Goal: Information Seeking & Learning: Learn about a topic

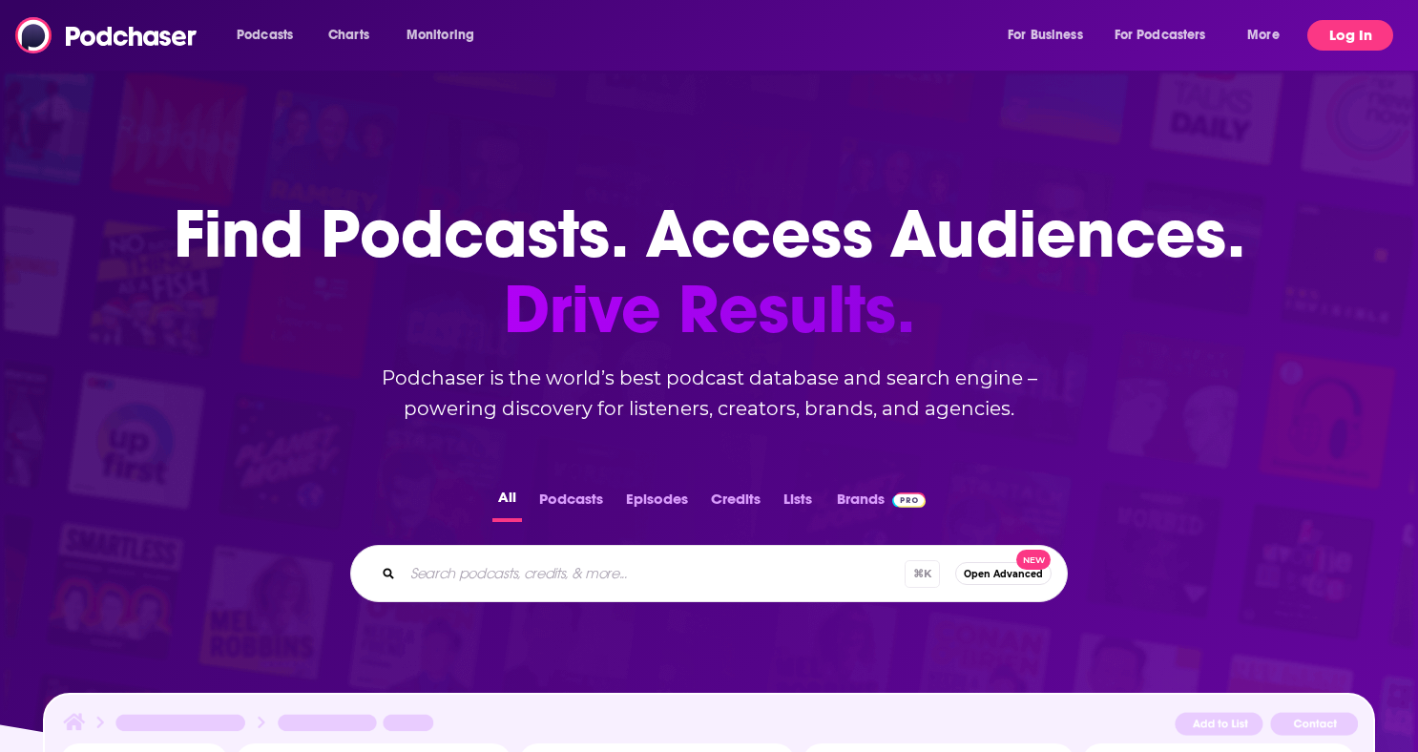
click at [1351, 40] on button "Log In" at bounding box center [1350, 35] width 86 height 31
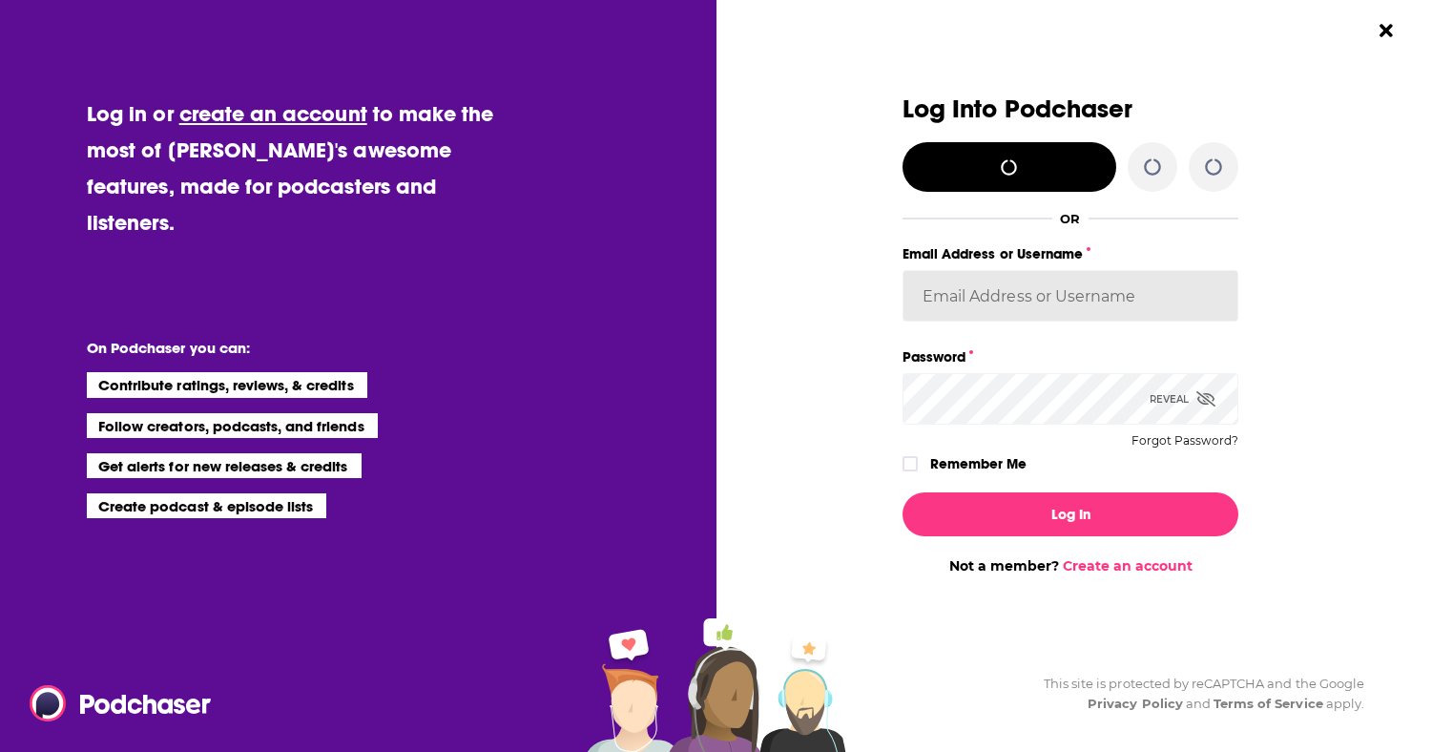
type input "[PERSON_NAME]"
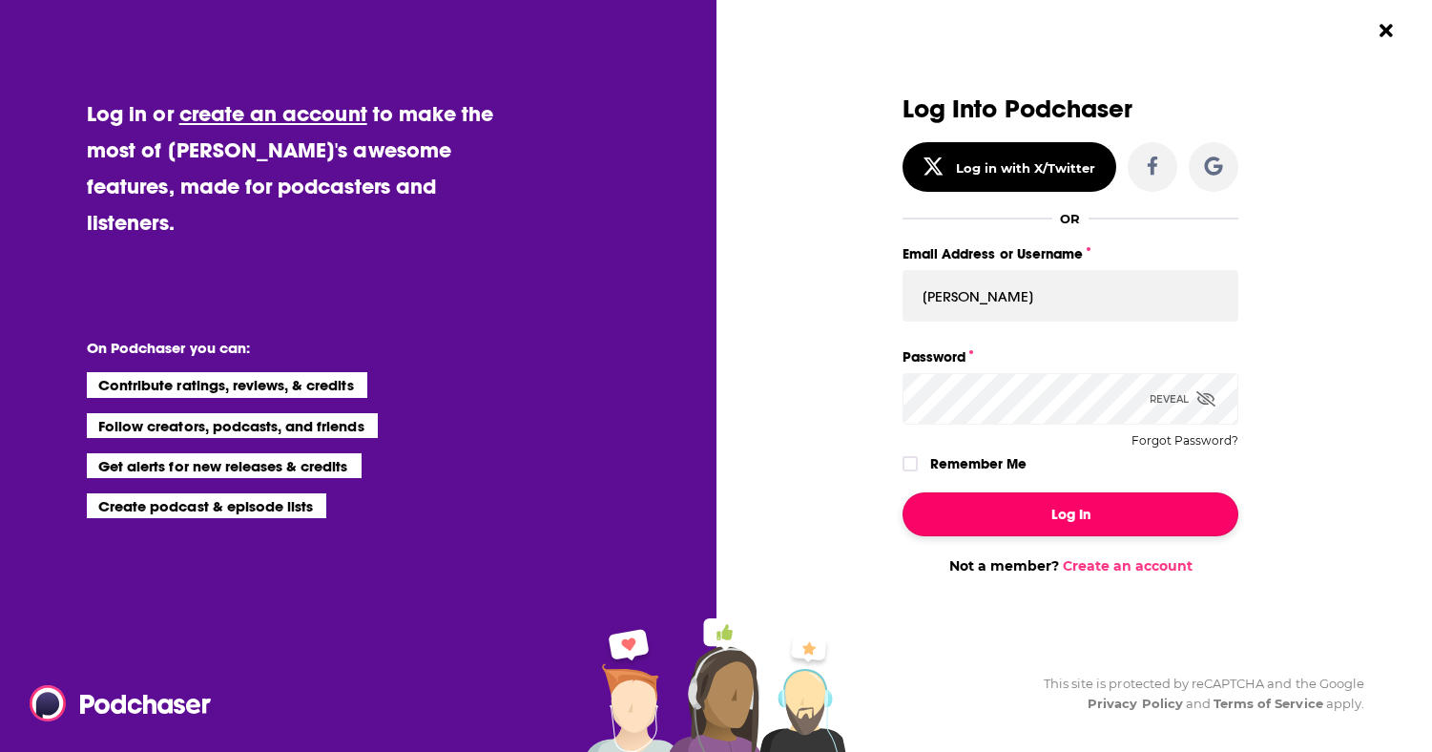
click at [1055, 524] on button "Log In" at bounding box center [1071, 514] width 336 height 44
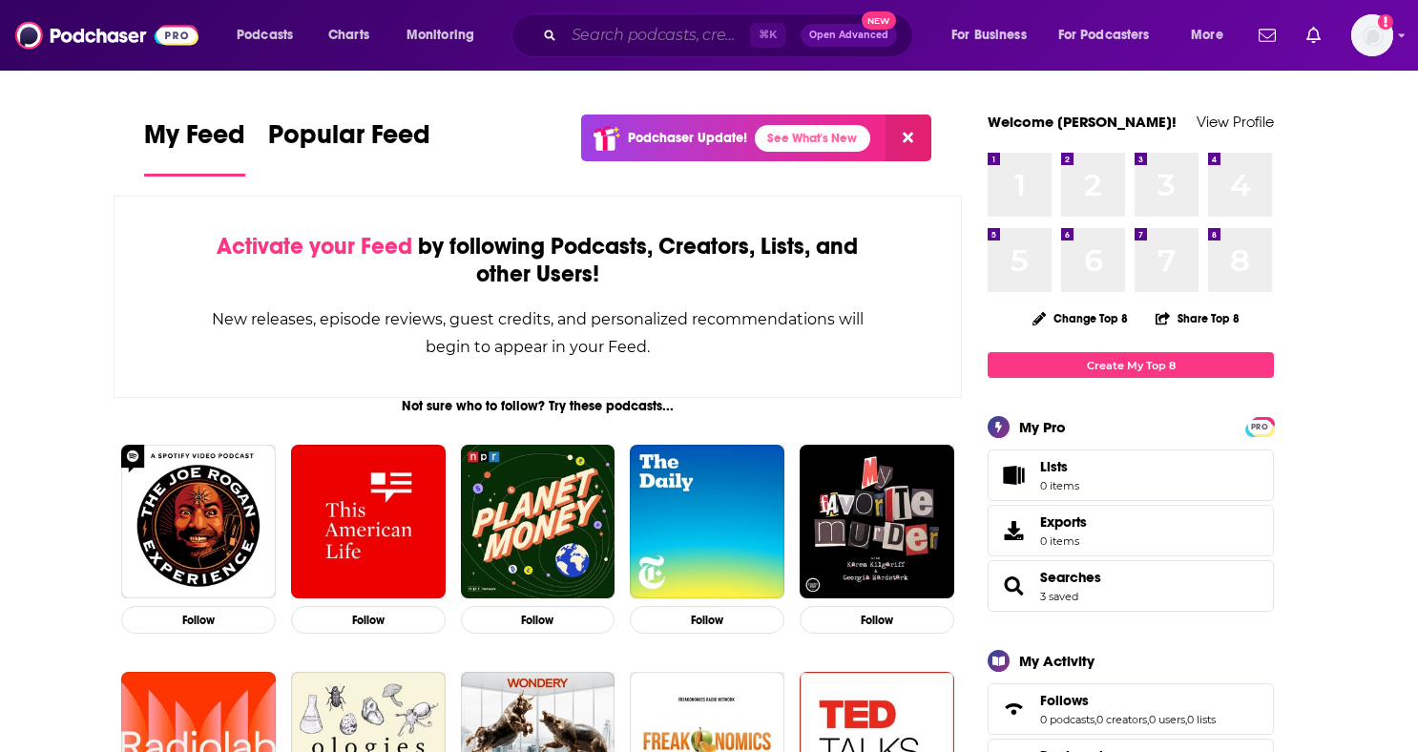
click at [582, 46] on input "Search podcasts, credits, & more..." at bounding box center [657, 35] width 186 height 31
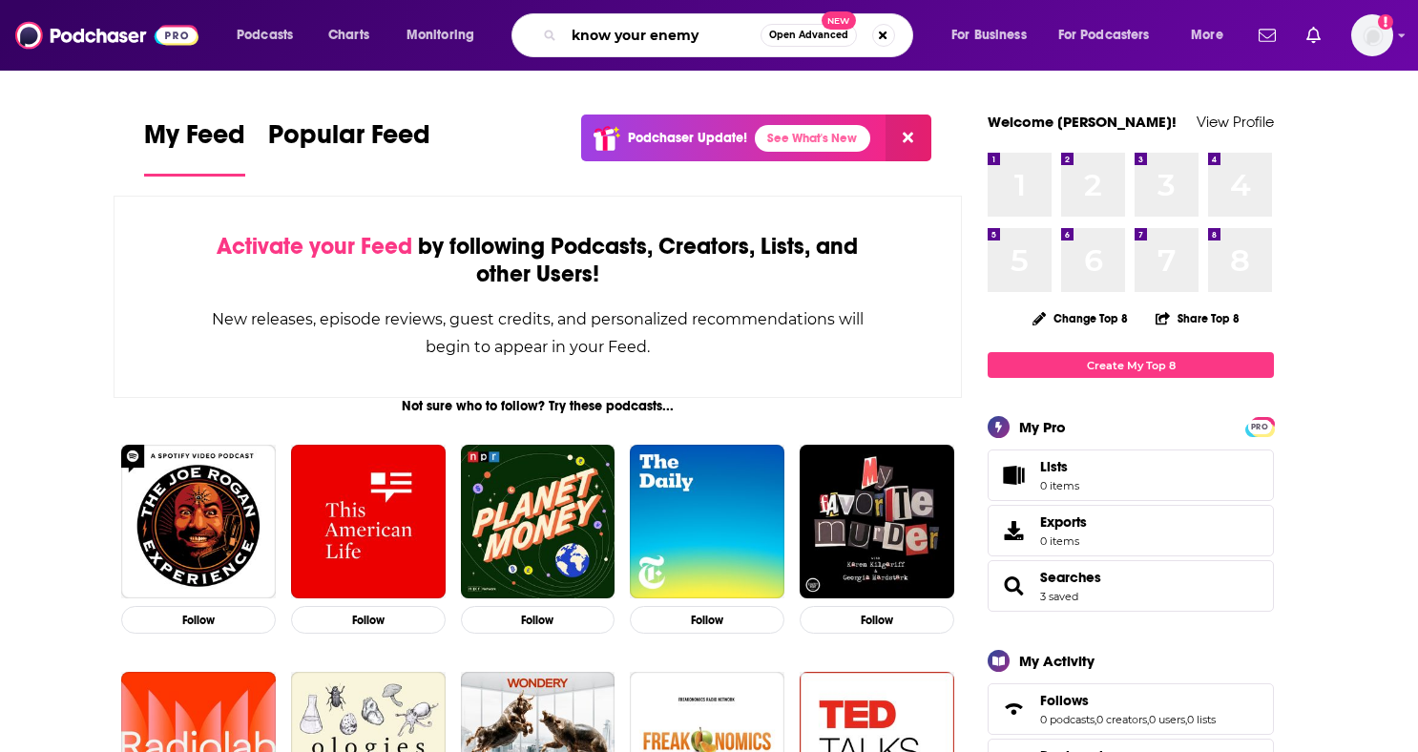
type input "know your enemy"
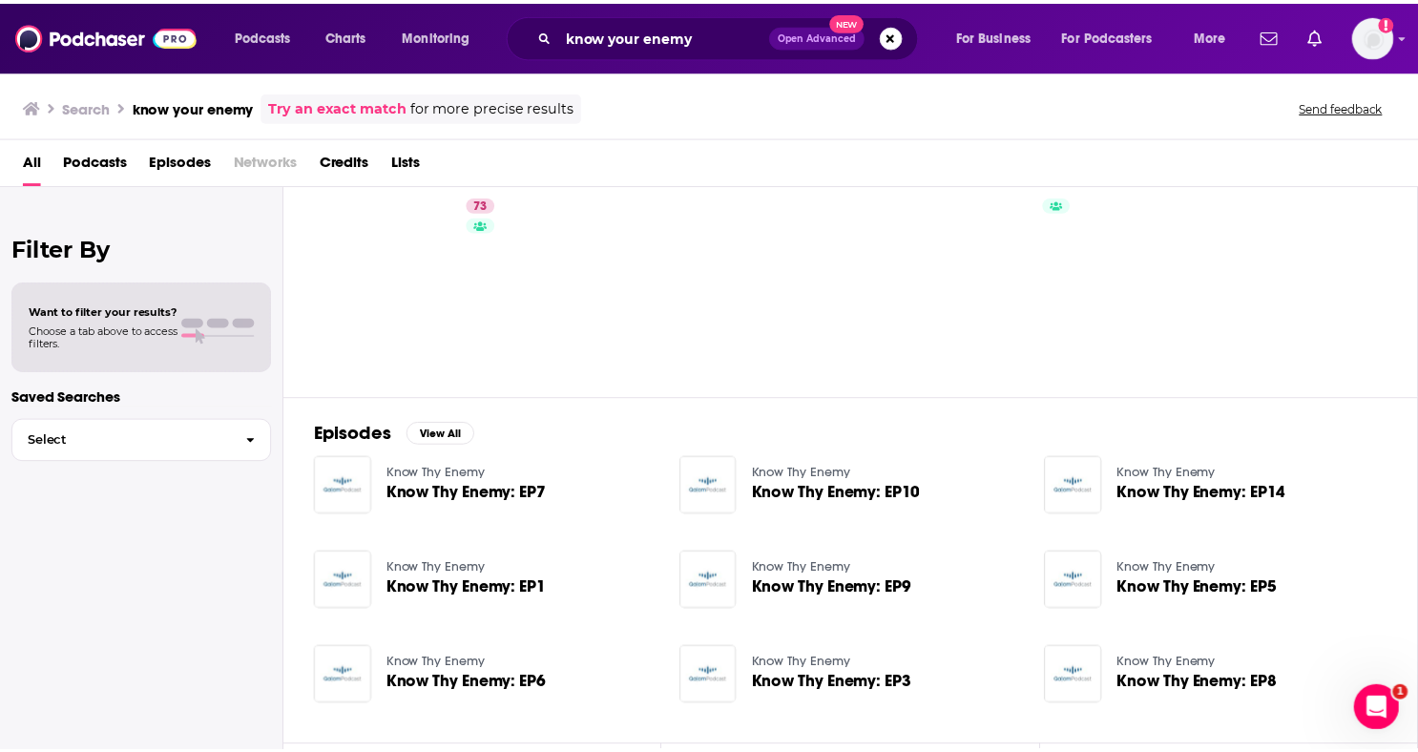
scroll to position [34, 0]
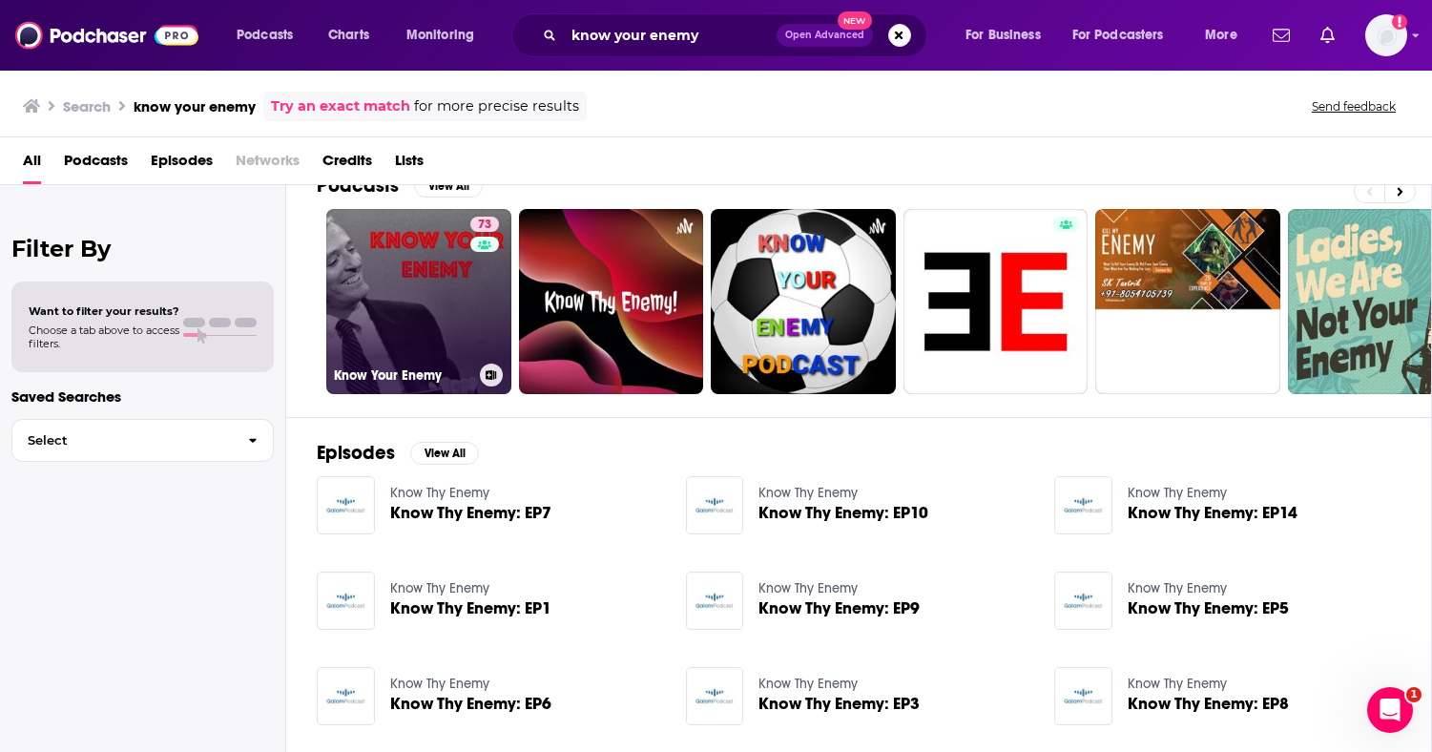
click at [441, 294] on link "73 Know Your Enemy" at bounding box center [418, 301] width 185 height 185
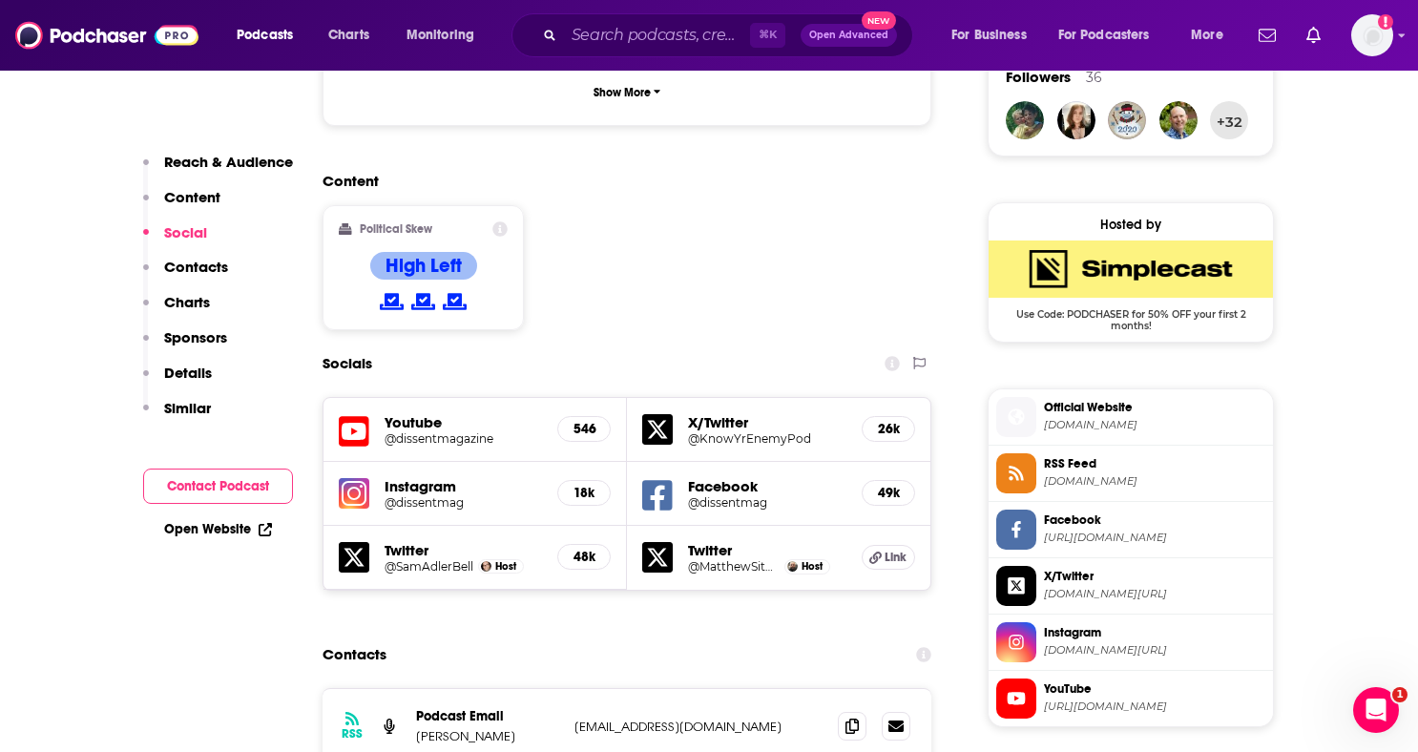
scroll to position [1527, 0]
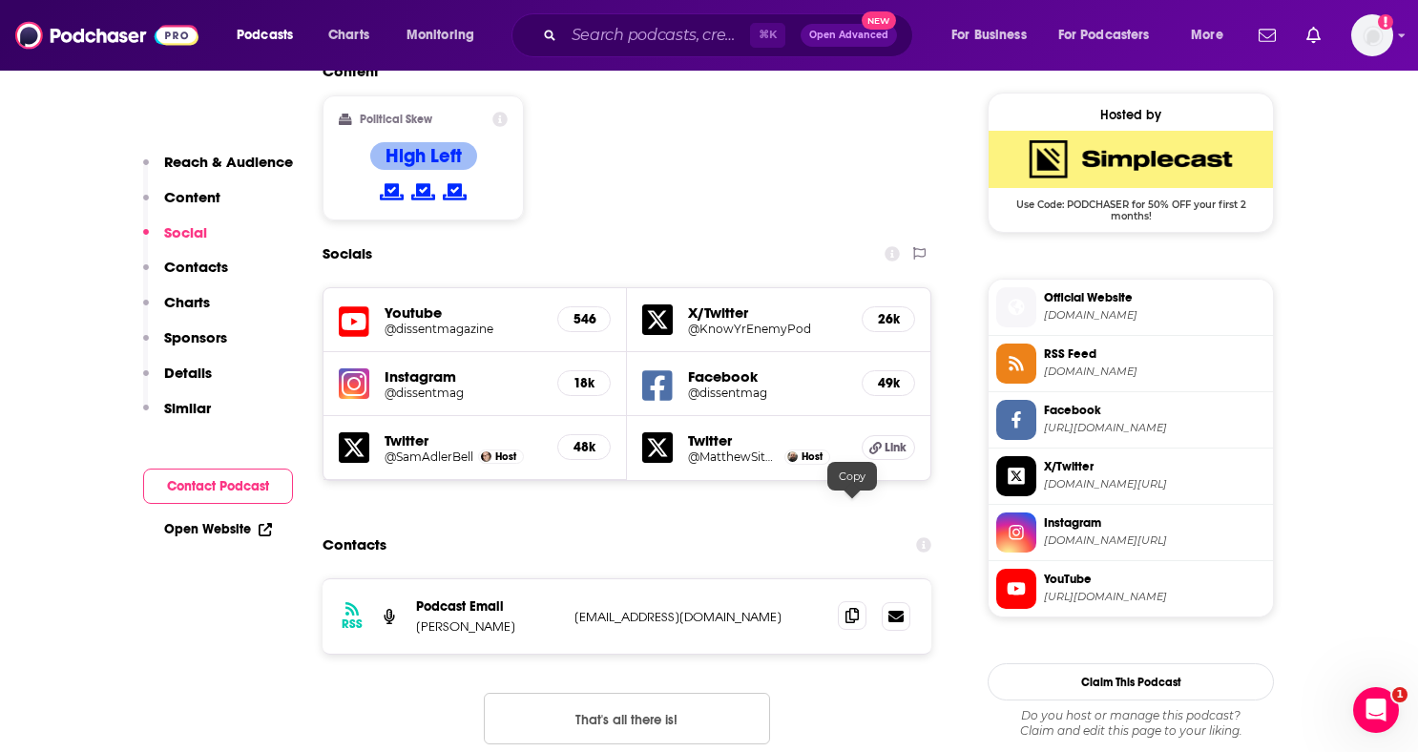
click at [850, 608] on icon at bounding box center [851, 615] width 13 height 15
